Goal: Task Accomplishment & Management: Use online tool/utility

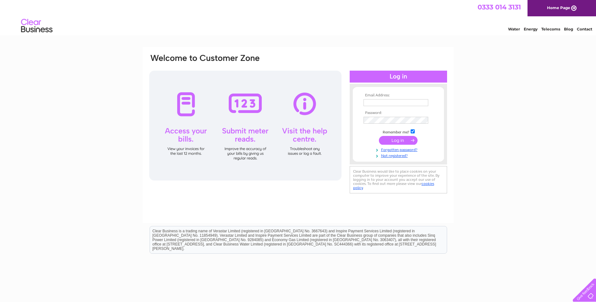
type input "dennisphillips1@blueyonder.co.uk"
click at [398, 142] on input "submit" at bounding box center [398, 140] width 39 height 9
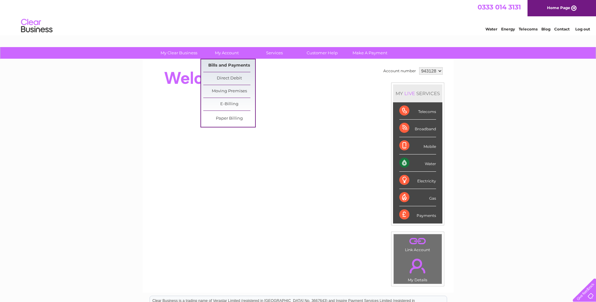
click at [232, 62] on link "Bills and Payments" at bounding box center [229, 65] width 52 height 13
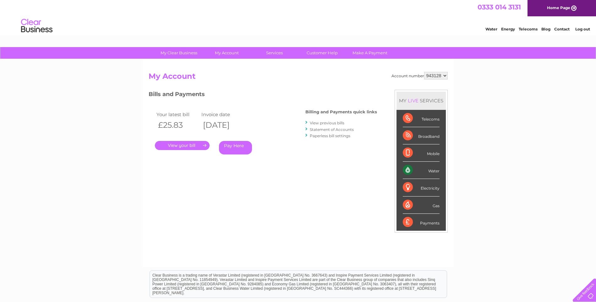
click at [306, 104] on div "Billing and Payments quick links View previous bills Statement of Accounts Pape…" at bounding box center [341, 124] width 72 height 41
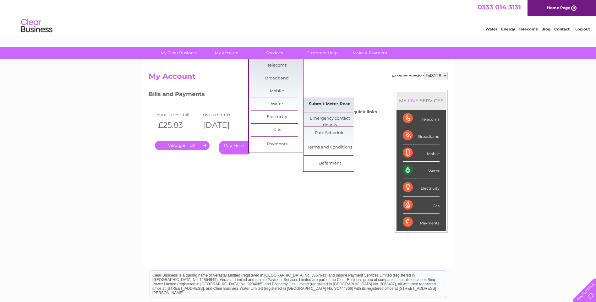
click at [317, 101] on link "Submit Meter Read" at bounding box center [330, 104] width 52 height 13
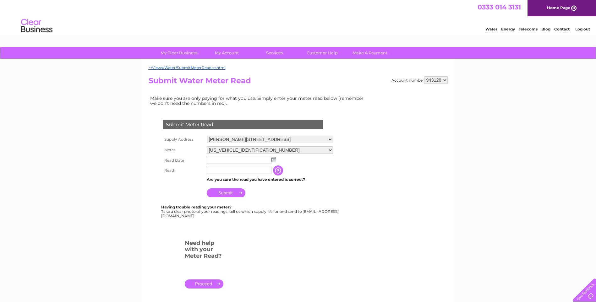
click at [273, 161] on img at bounding box center [273, 159] width 5 height 5
click at [274, 161] on img at bounding box center [273, 159] width 5 height 5
click at [211, 161] on input "text" at bounding box center [239, 160] width 65 height 7
click at [274, 160] on img at bounding box center [273, 159] width 5 height 5
click at [212, 168] on span "Prev" at bounding box center [212, 169] width 5 height 5
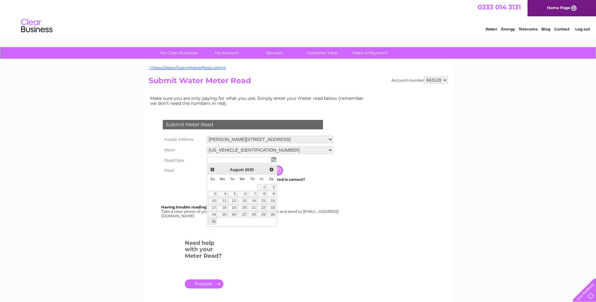
click at [214, 222] on link "31" at bounding box center [212, 221] width 9 height 6
type input "2025/08/31"
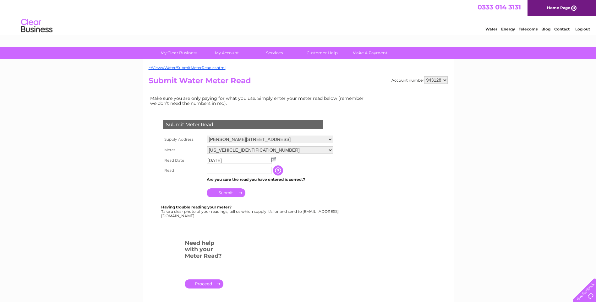
click at [214, 171] on input "text" at bounding box center [239, 170] width 65 height 7
type input "1109"
click at [229, 192] on input "Submit" at bounding box center [226, 193] width 39 height 9
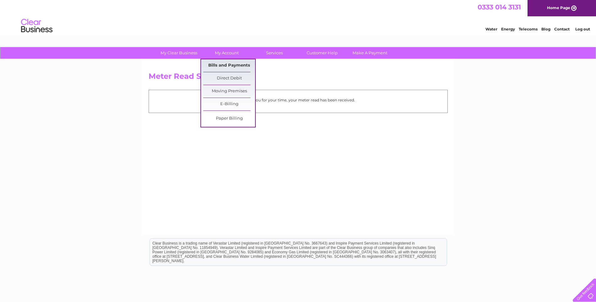
click at [231, 66] on link "Bills and Payments" at bounding box center [229, 65] width 52 height 13
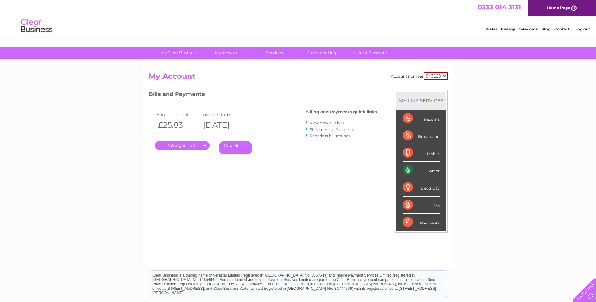
click at [198, 144] on link "." at bounding box center [182, 145] width 55 height 9
